Goal: Book appointment/travel/reservation

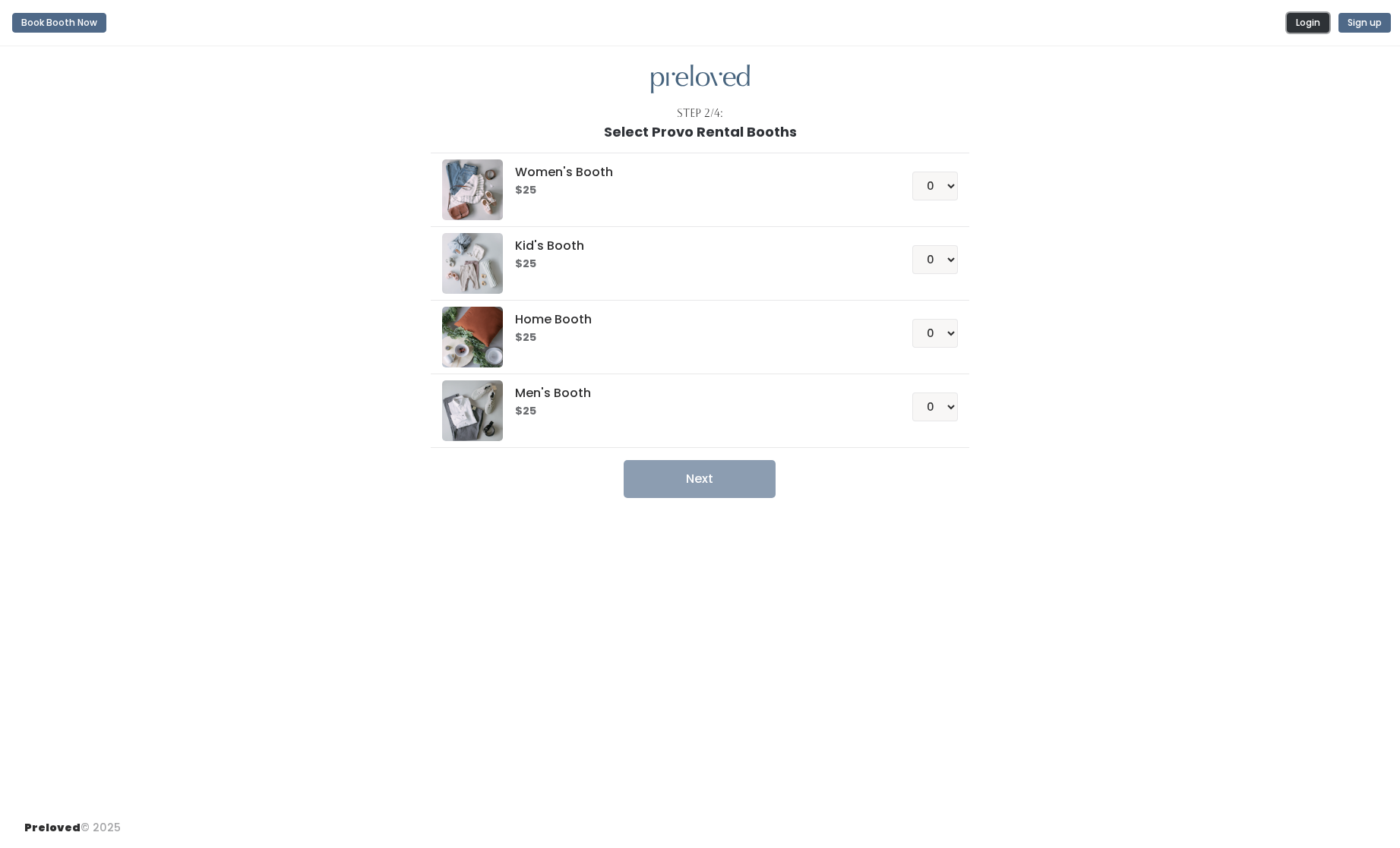
click at [1306, 23] on button "Login" at bounding box center [1308, 22] width 43 height 20
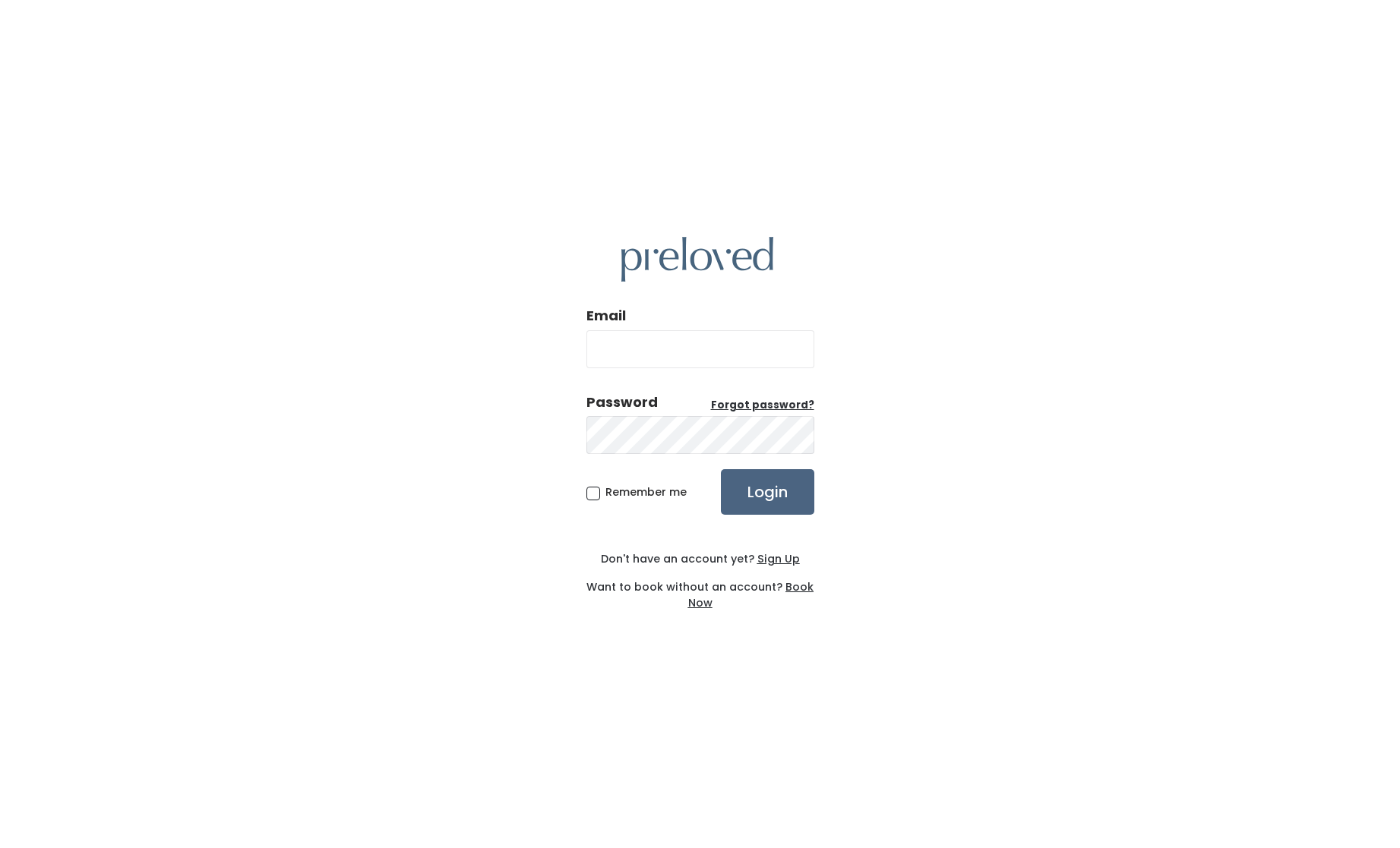
type input "jagropp11@gmail.com"
click at [749, 486] on input "Login" at bounding box center [767, 491] width 94 height 45
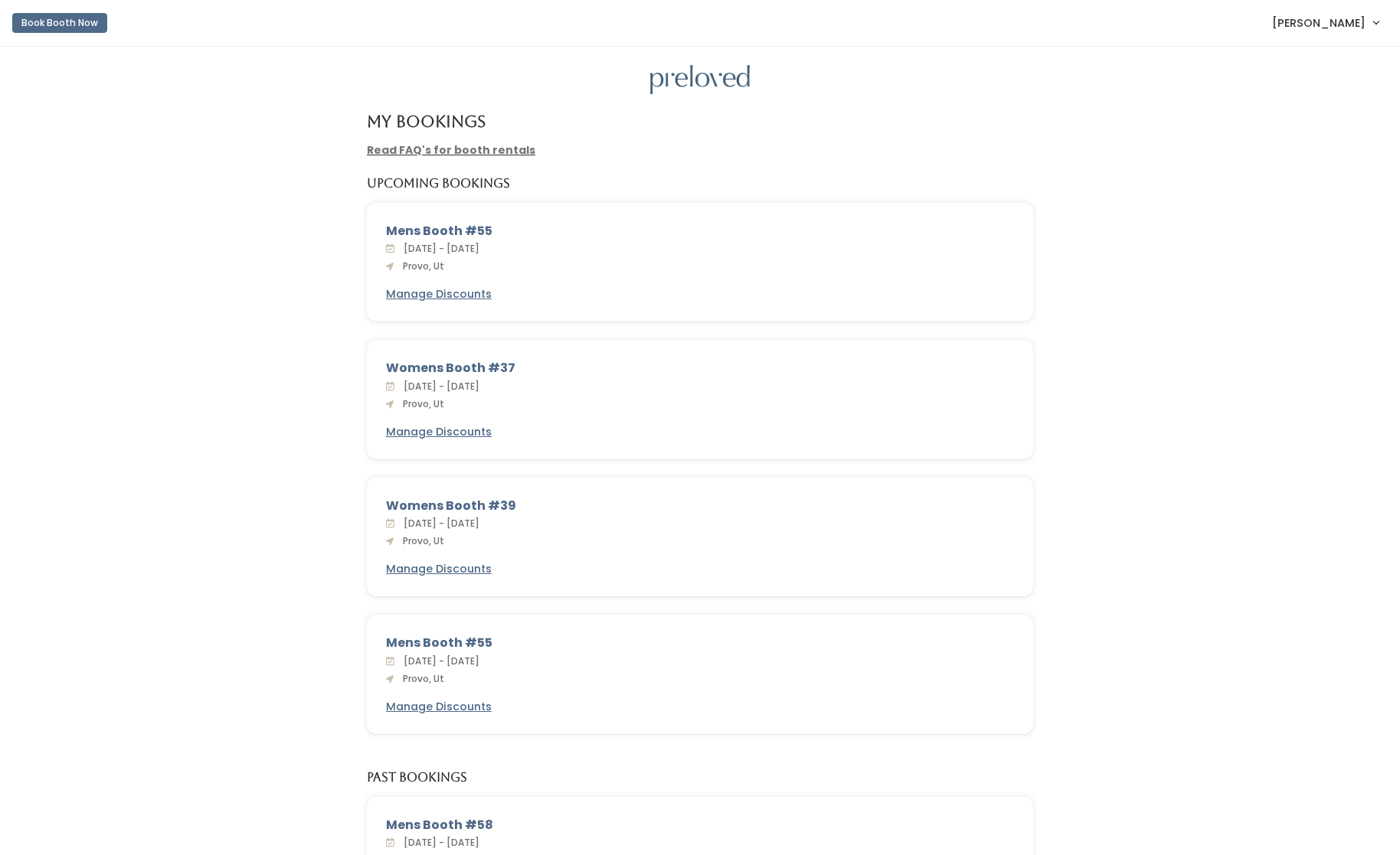
click at [711, 693] on div "Mens Booth #55 [DATE] - [DATE] Provo, Ut Manage Discounts" at bounding box center [700, 674] width 665 height 118
